Goal: Information Seeking & Learning: Learn about a topic

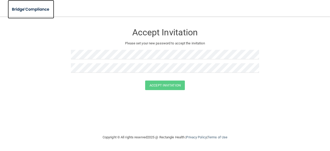
click at [23, 8] on img at bounding box center [31, 9] width 46 height 11
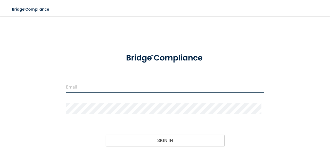
click at [75, 88] on input "email" at bounding box center [165, 87] width 198 height 12
type input "[EMAIL_ADDRESS][DOMAIN_NAME]"
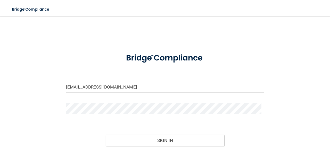
click at [106, 135] on button "Sign In" at bounding box center [165, 140] width 119 height 11
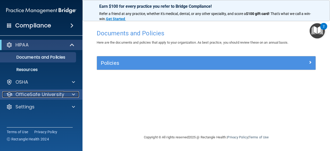
click at [26, 92] on p "OfficeSafe University" at bounding box center [39, 94] width 49 height 6
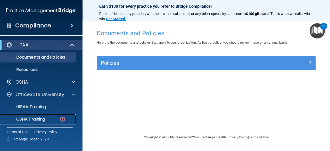
click at [42, 118] on p "OSHA Training" at bounding box center [24, 119] width 42 height 5
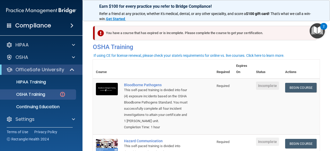
click at [195, 84] on td "Bloodborne Pathogens This self-paced training is divided into four (4) exposure…" at bounding box center [167, 106] width 93 height 56
click at [299, 88] on link "Begin Course" at bounding box center [301, 88] width 31 height 10
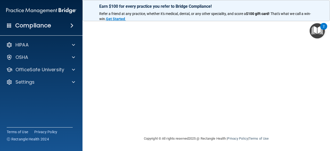
scroll to position [18, 0]
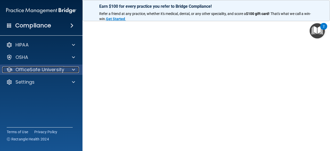
click at [70, 72] on div at bounding box center [72, 70] width 13 height 6
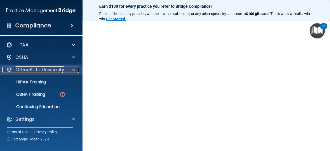
click at [74, 70] on span at bounding box center [73, 70] width 3 height 6
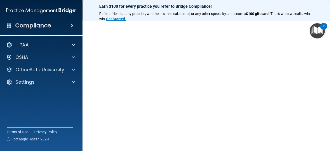
scroll to position [25, 0]
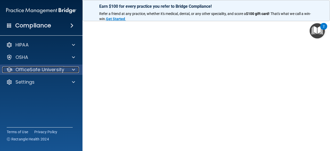
click at [77, 68] on div at bounding box center [72, 70] width 13 height 6
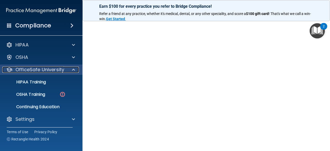
click at [73, 70] on span at bounding box center [73, 70] width 3 height 6
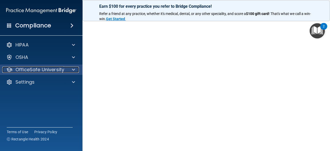
click at [25, 72] on p "OfficeSafe University" at bounding box center [39, 70] width 49 height 6
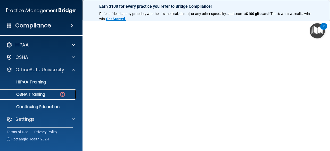
click at [36, 97] on p "OSHA Training" at bounding box center [24, 94] width 42 height 5
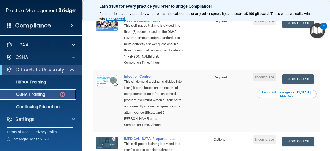
scroll to position [154, 0]
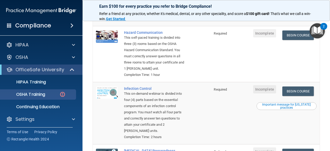
scroll to position [107, 0]
